Goal: Find specific page/section: Find specific page/section

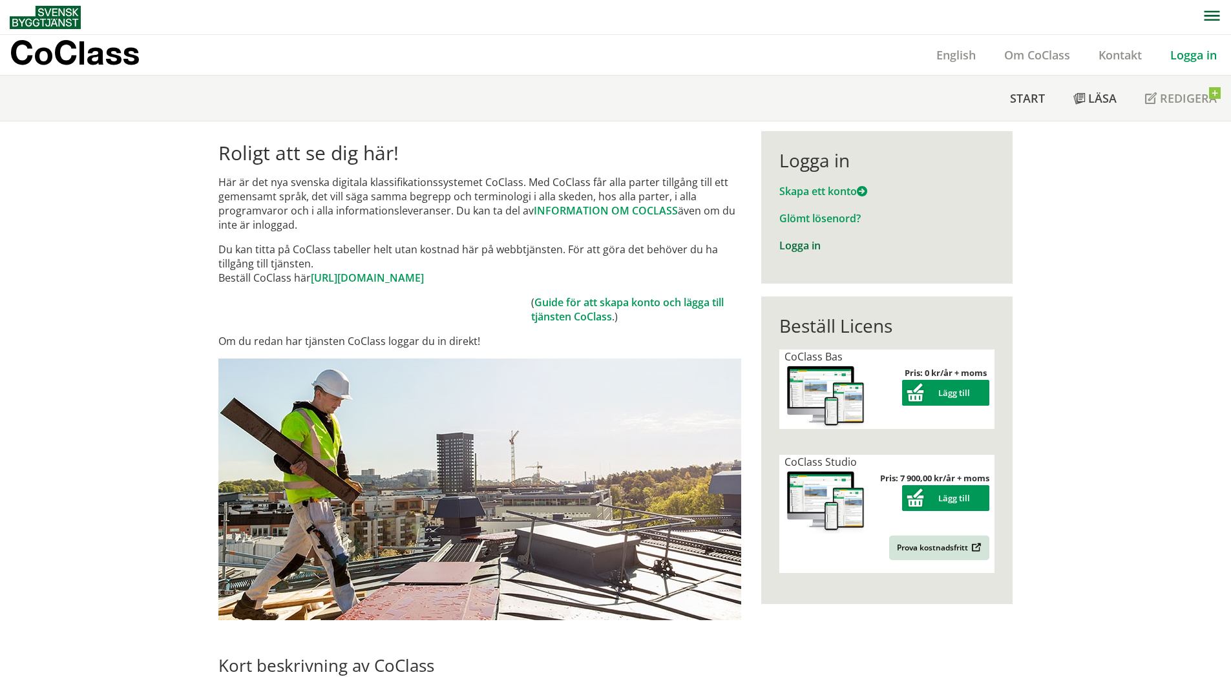
click at [782, 252] on link "Logga in" at bounding box center [800, 246] width 41 height 14
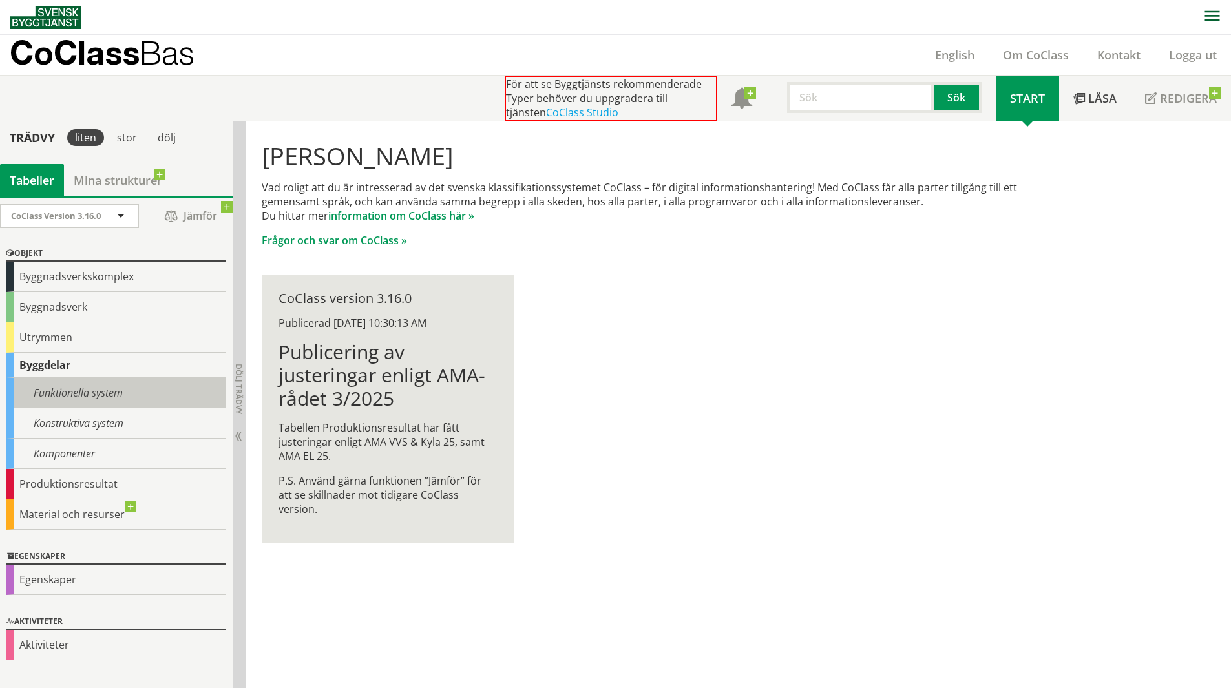
click at [122, 392] on div "Funktionella system" at bounding box center [116, 393] width 220 height 30
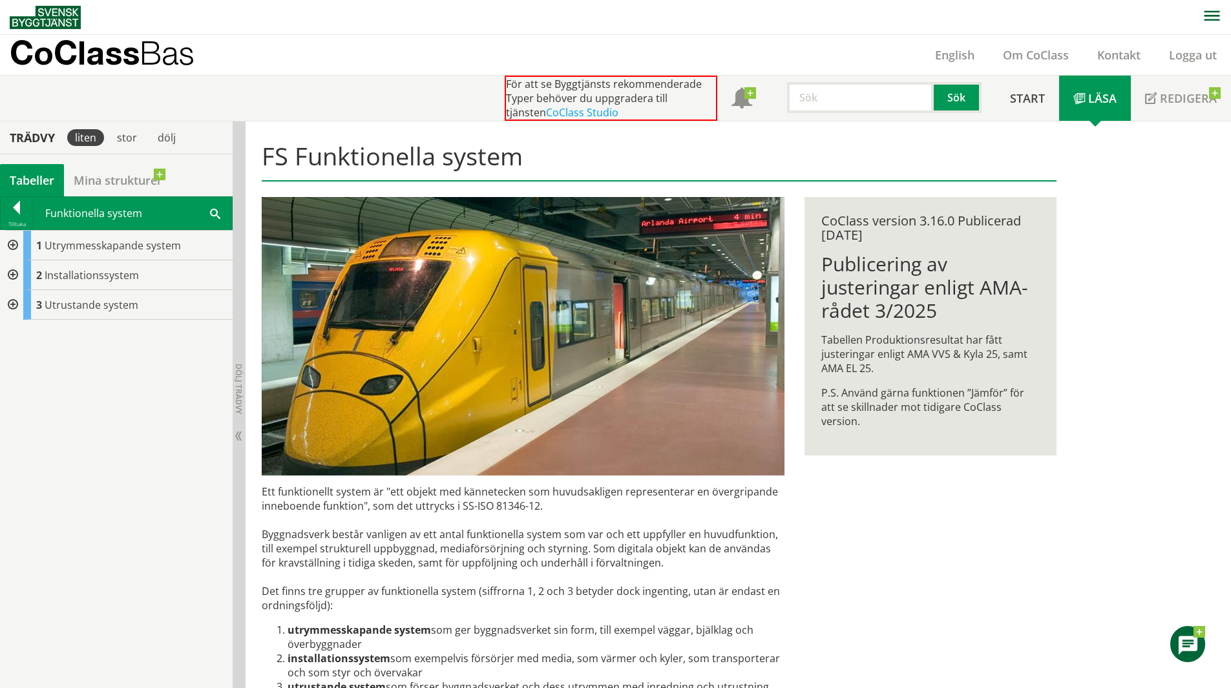
click at [19, 278] on div at bounding box center [11, 276] width 23 height 30
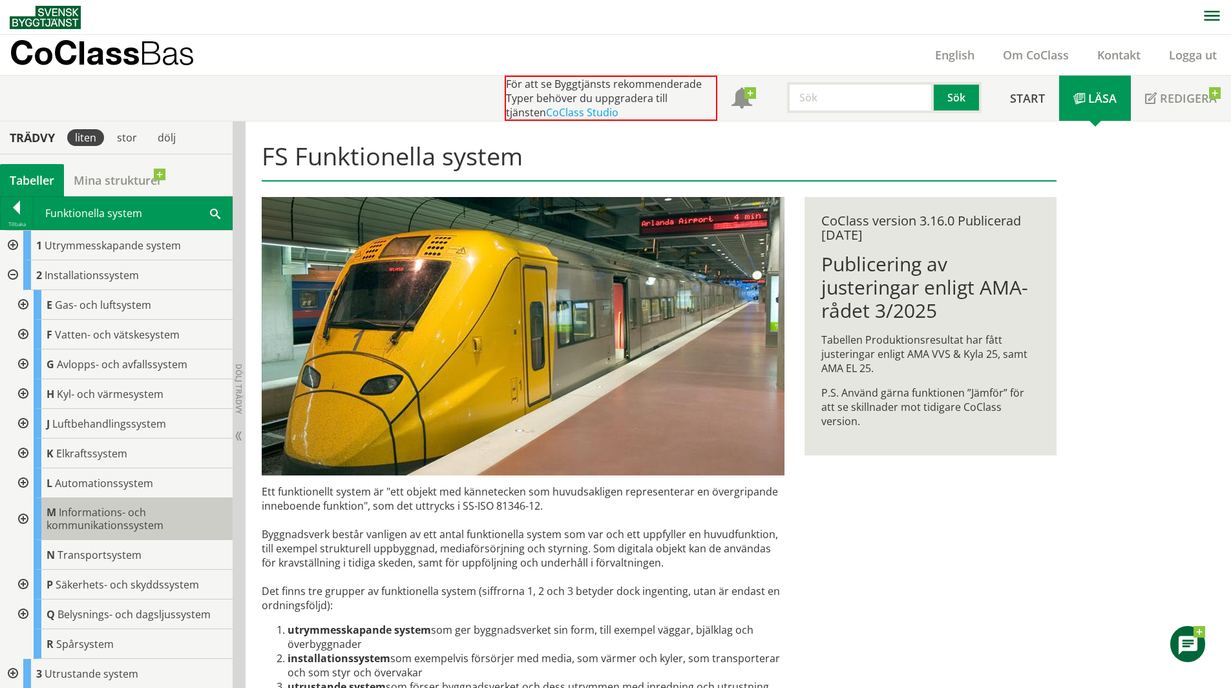
scroll to position [1, 0]
click at [19, 420] on div at bounding box center [21, 424] width 23 height 30
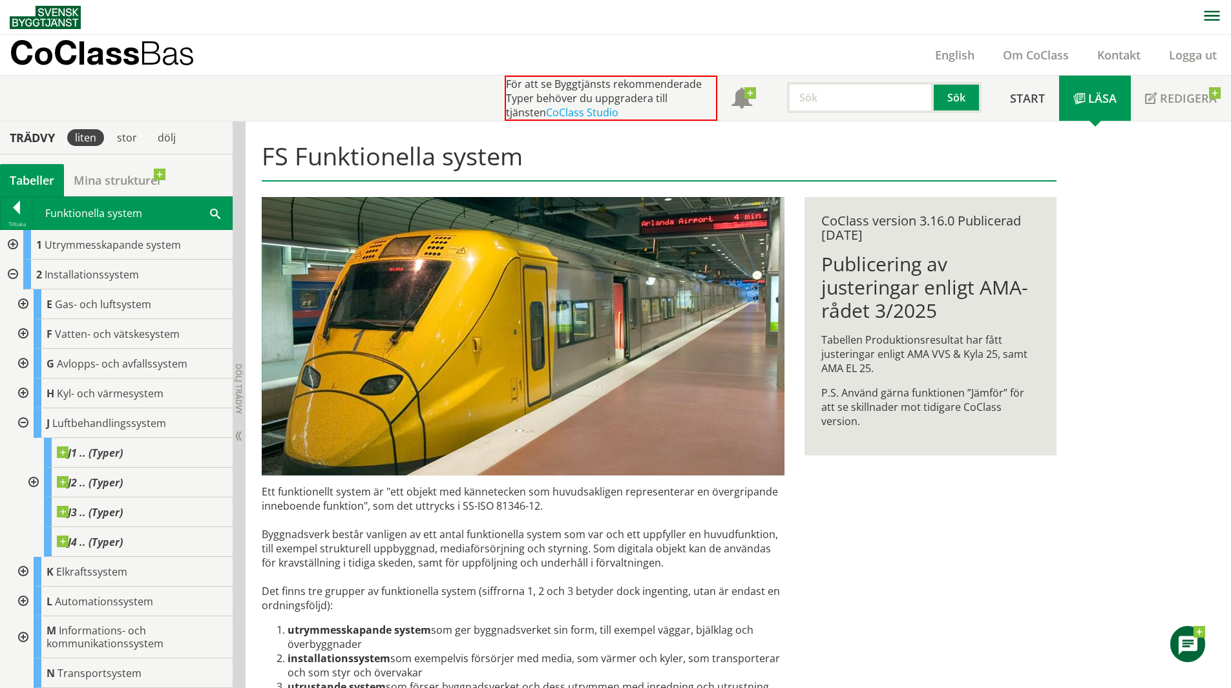
click at [36, 483] on div at bounding box center [32, 483] width 23 height 30
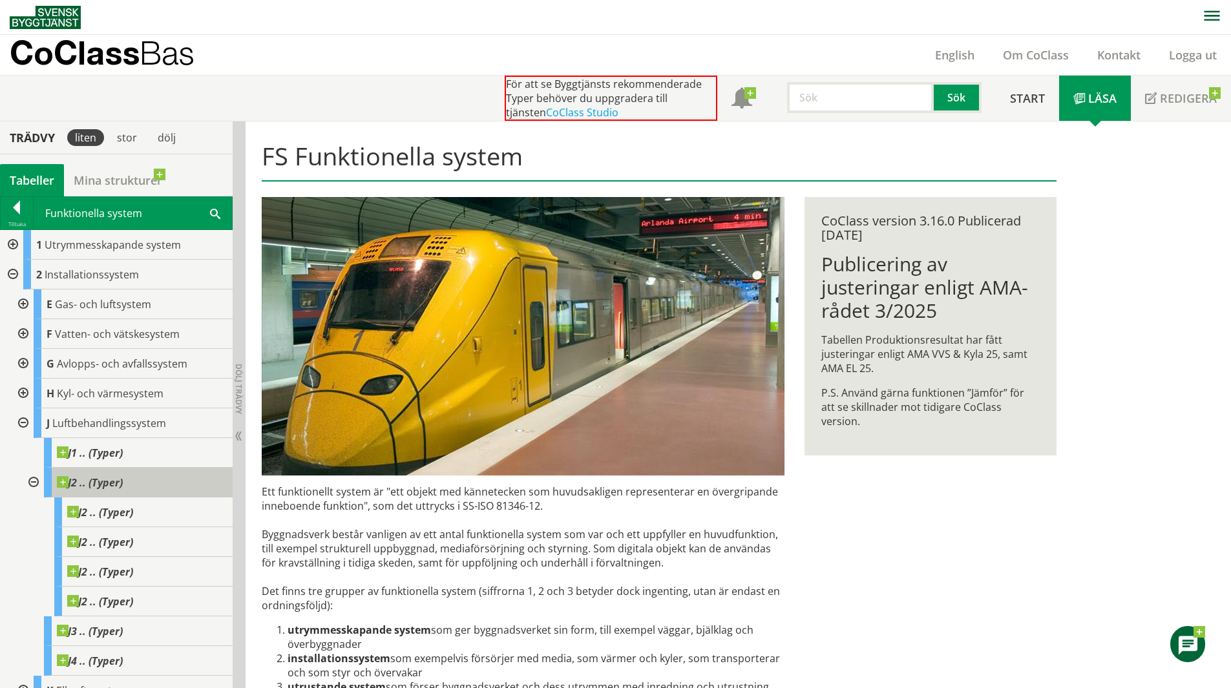
click at [109, 478] on span "J2 .. (Typer)" at bounding box center [90, 482] width 66 height 13
click at [88, 452] on span "J1 .. (Typer)" at bounding box center [90, 453] width 66 height 13
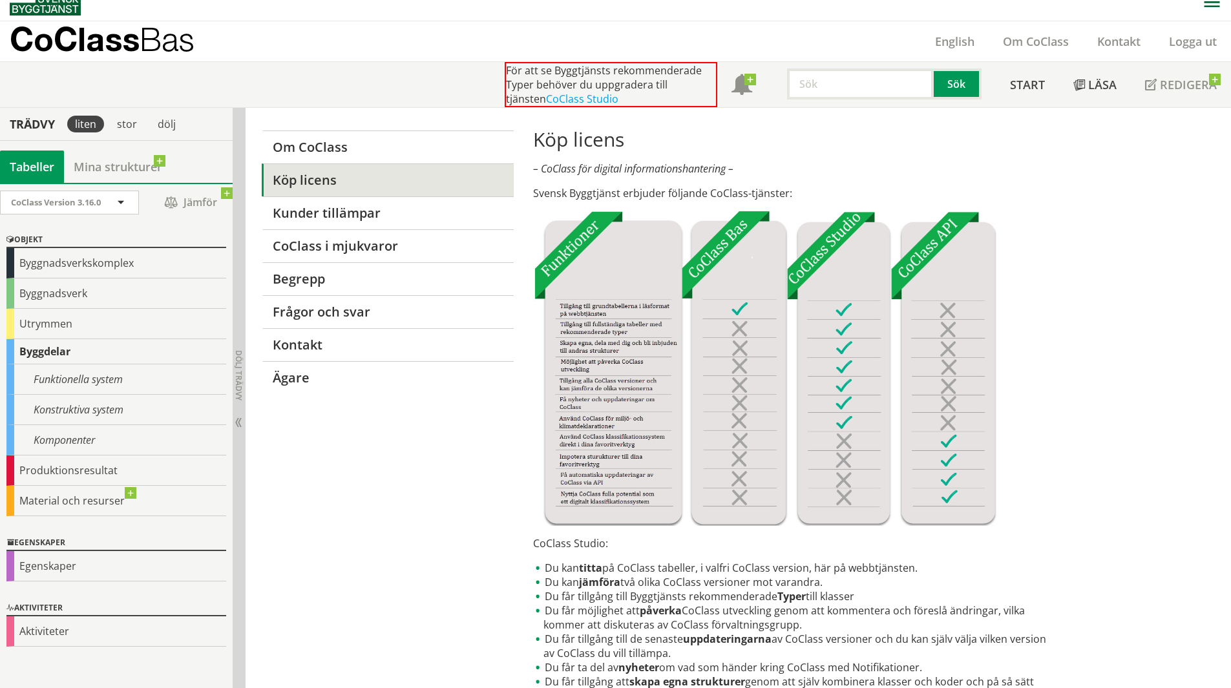
scroll to position [13, 0]
